Goal: Transaction & Acquisition: Book appointment/travel/reservation

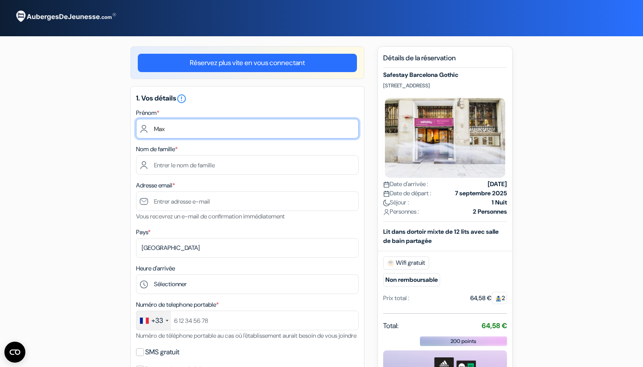
type input "Max"
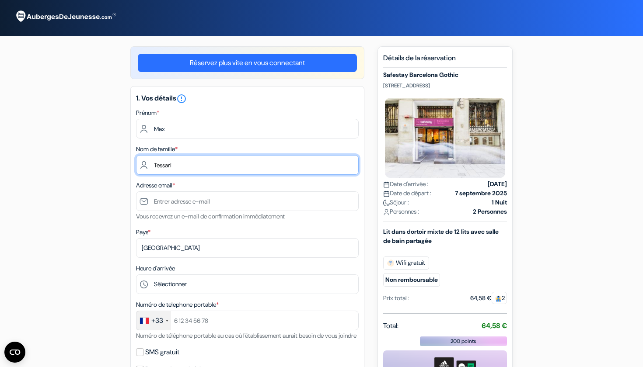
type input "Tessari"
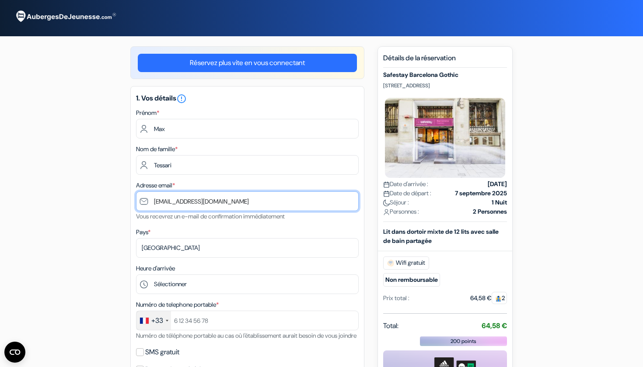
type input "[EMAIL_ADDRESS][DOMAIN_NAME]"
click at [99, 190] on div "add_box Safestay Barcelona Gothic [STREET_ADDRESS] done done *" at bounding box center [321, 365] width 577 height 638
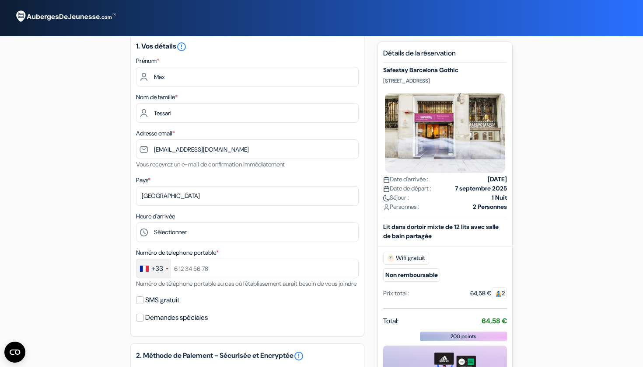
scroll to position [55, 0]
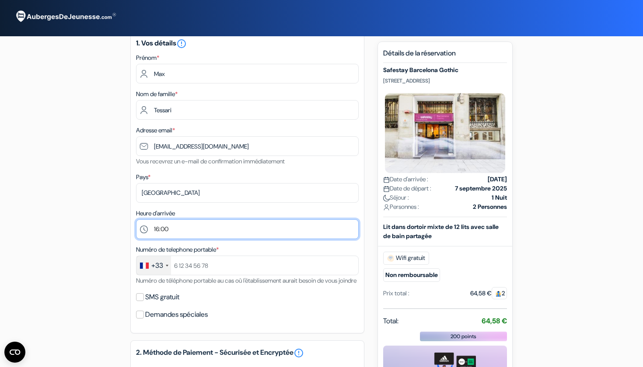
select select "17"
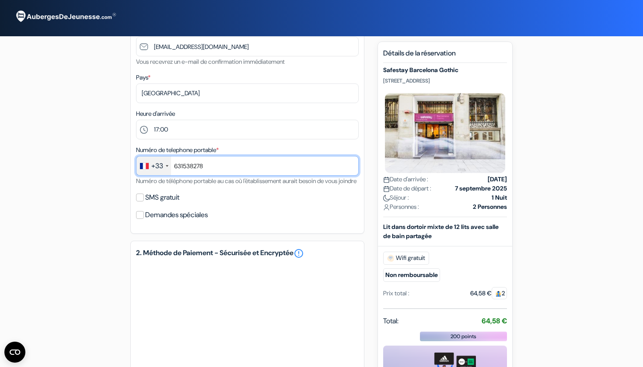
scroll to position [155, 0]
type input "631538278"
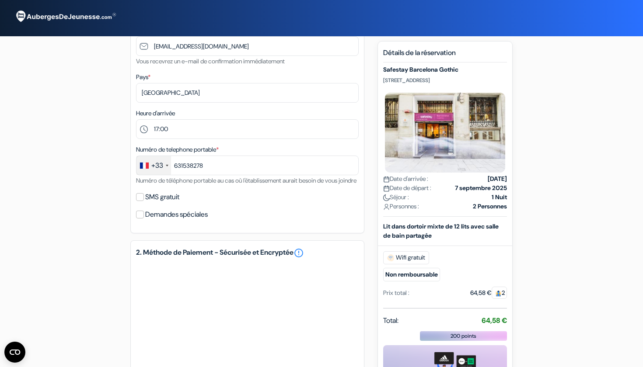
click at [145, 203] on div "SMS gratuit" at bounding box center [247, 197] width 223 height 12
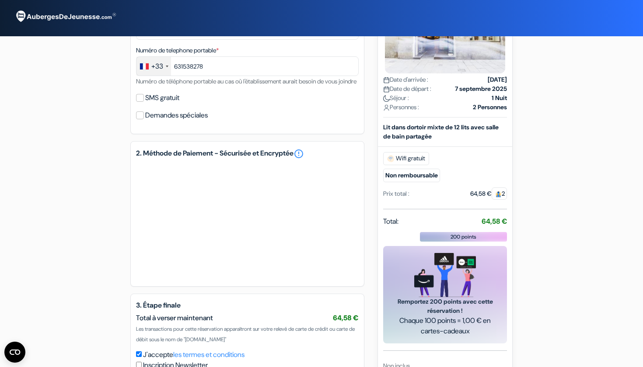
scroll to position [255, 0]
click at [91, 244] on div "add_box Safestay Barcelona Gothic [STREET_ADDRESS] done done *" at bounding box center [321, 110] width 577 height 638
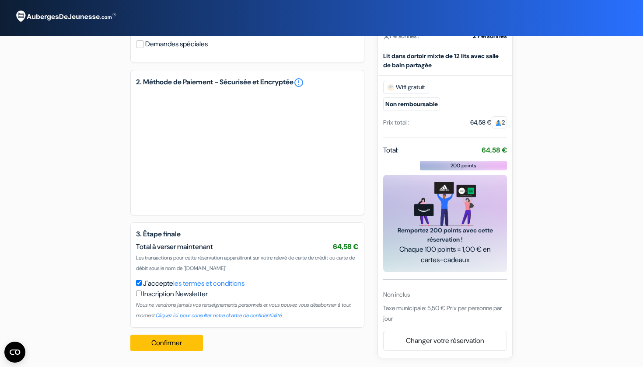
scroll to position [336, 0]
click at [170, 340] on button "Confirmer Loading..." at bounding box center [166, 343] width 73 height 17
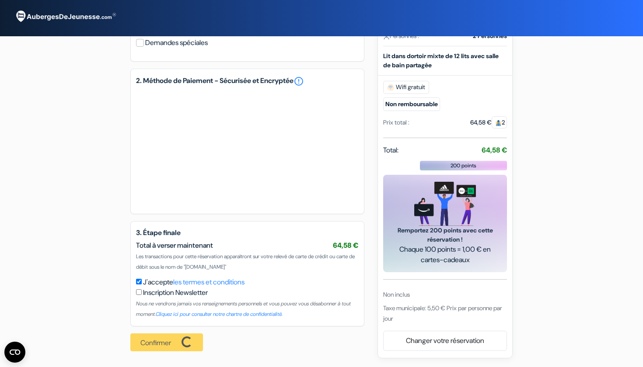
scroll to position [337, 0]
